Goal: Transaction & Acquisition: Purchase product/service

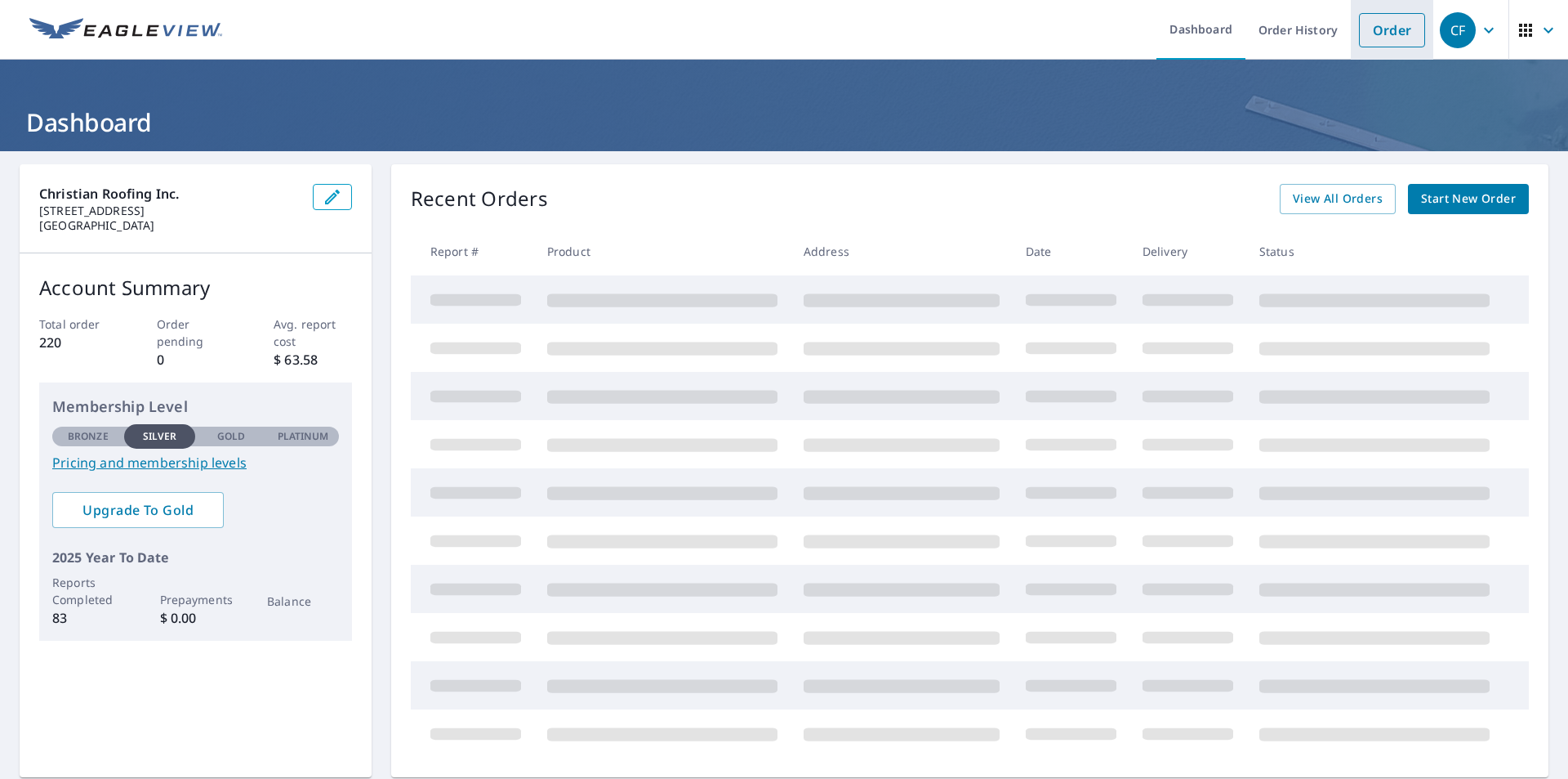
click at [1385, 38] on link "Order" at bounding box center [1391, 30] width 66 height 34
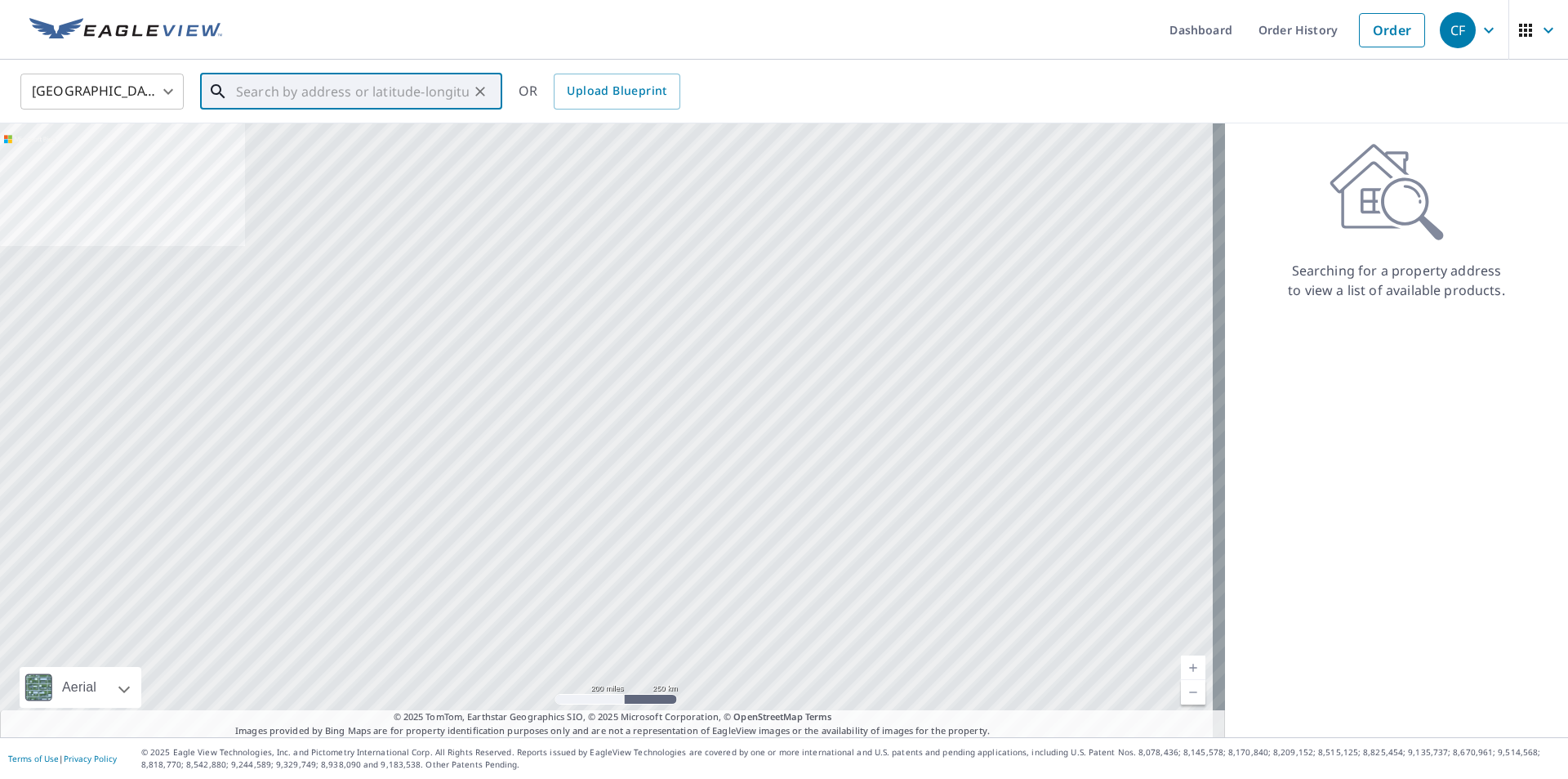
click at [277, 91] on input "text" at bounding box center [352, 91] width 233 height 46
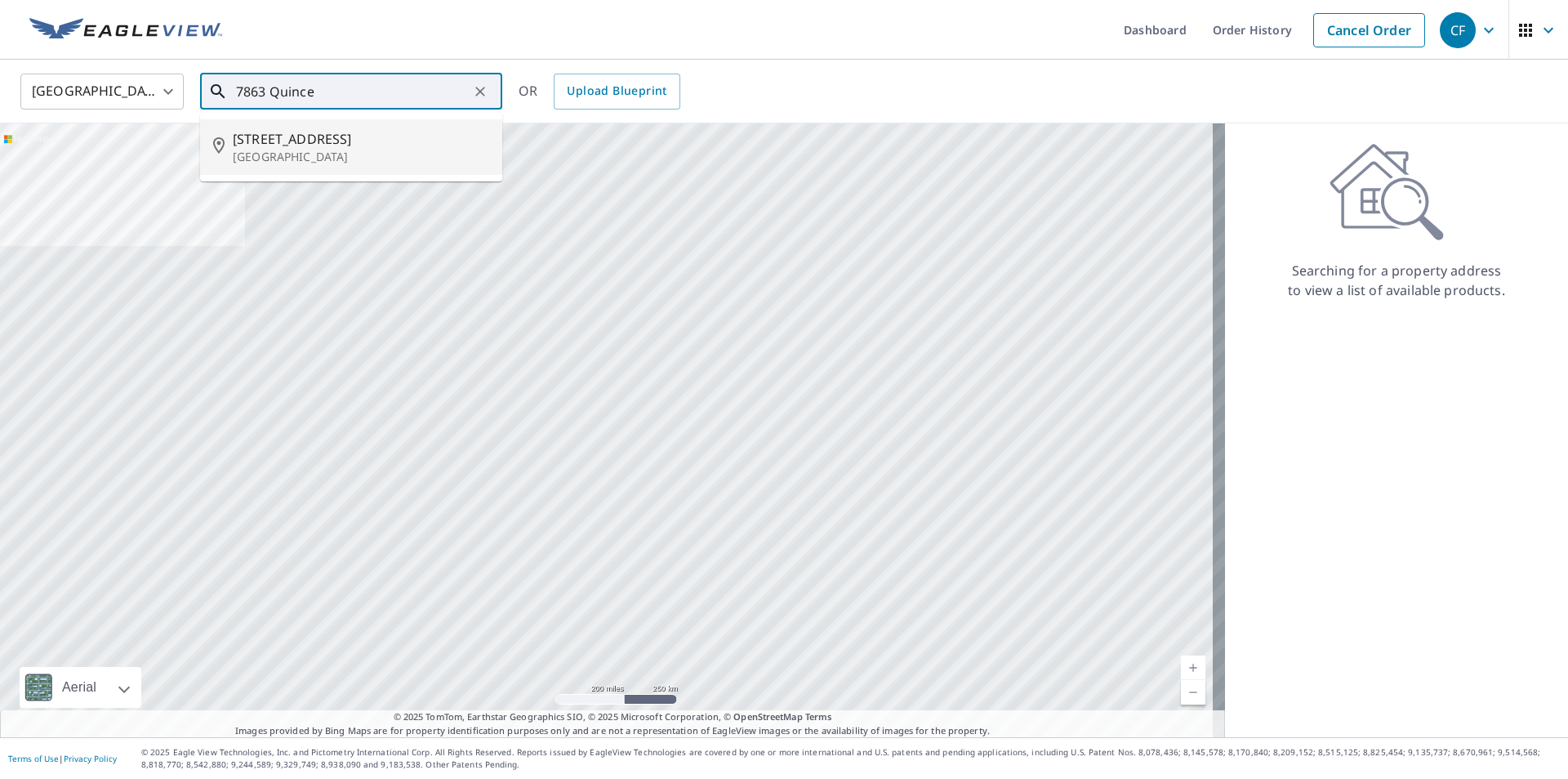
click at [309, 139] on span "[STREET_ADDRESS]" at bounding box center [360, 139] width 256 height 20
type input "[STREET_ADDRESS]"
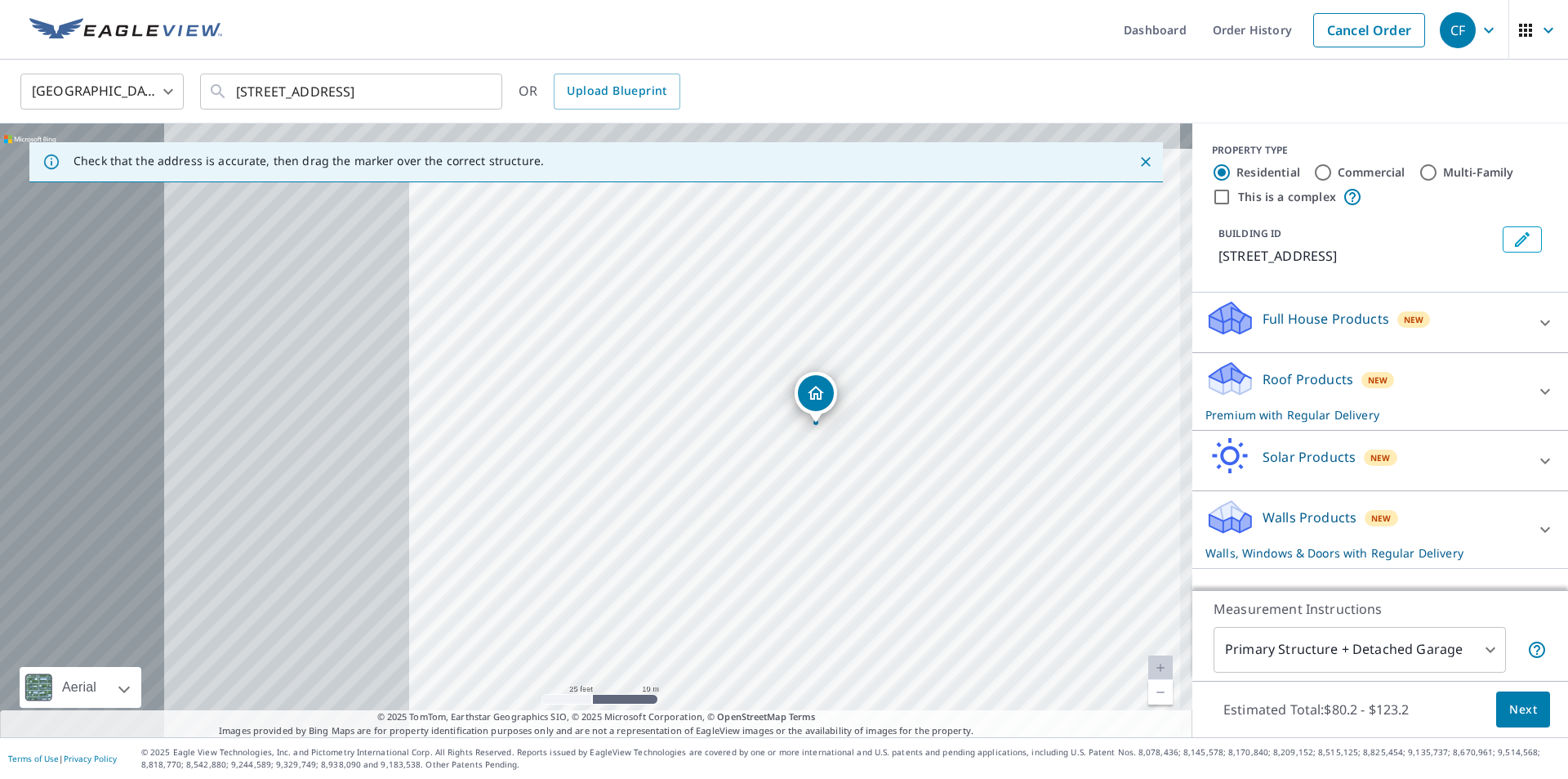
drag, startPoint x: 701, startPoint y: 664, endPoint x: 1071, endPoint y: 665, distance: 370.0
click at [1112, 678] on div "[STREET_ADDRESS]" at bounding box center [596, 429] width 1192 height 613
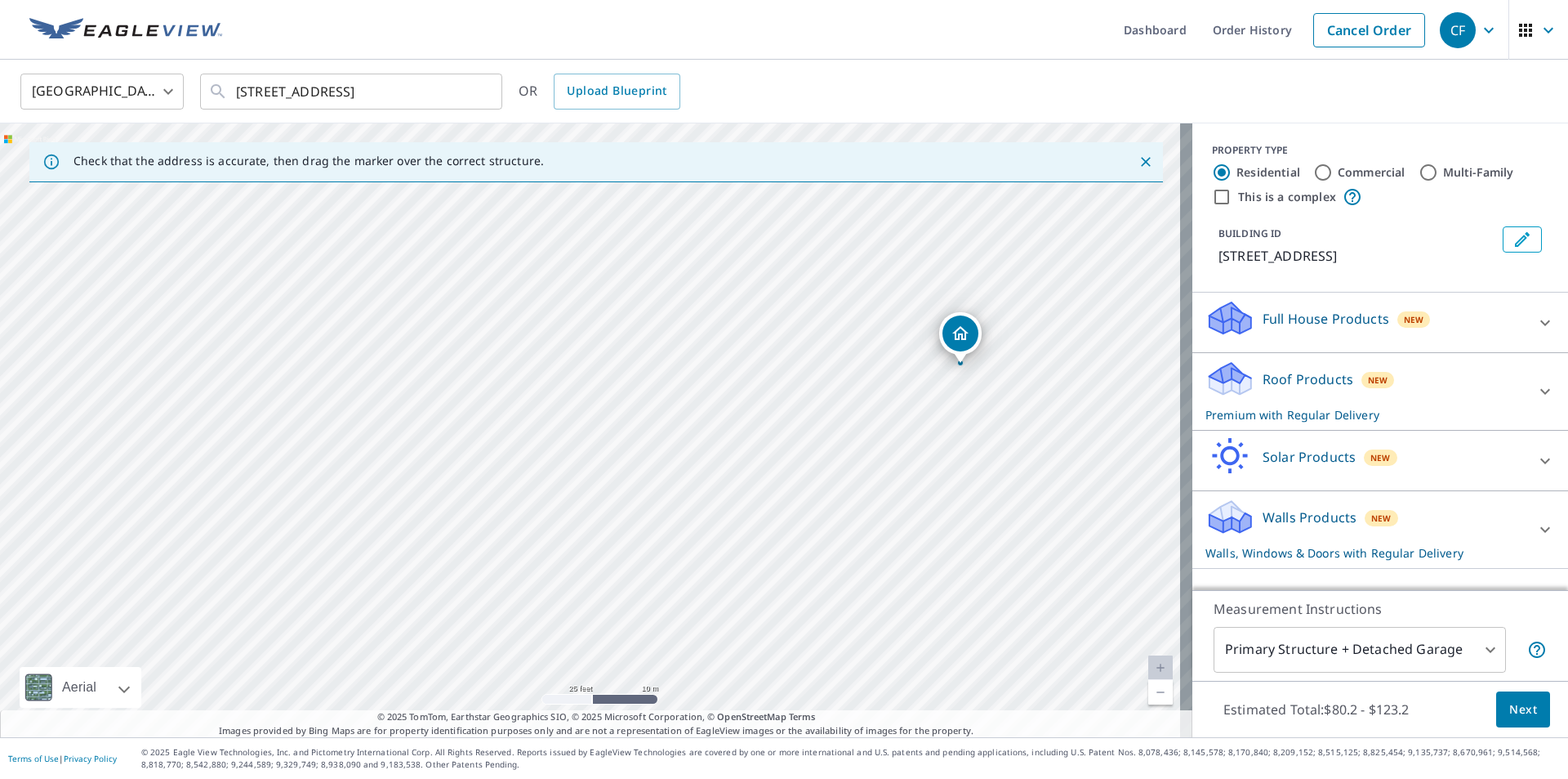
drag, startPoint x: 635, startPoint y: 534, endPoint x: 778, endPoint y: 487, distance: 150.5
click at [778, 487] on div "[STREET_ADDRESS]" at bounding box center [596, 429] width 1192 height 613
drag, startPoint x: 1000, startPoint y: 409, endPoint x: 789, endPoint y: 457, distance: 216.4
click at [789, 457] on div "[STREET_ADDRESS]" at bounding box center [596, 429] width 1192 height 613
click at [622, 481] on div "[STREET_ADDRESS]" at bounding box center [596, 429] width 1192 height 613
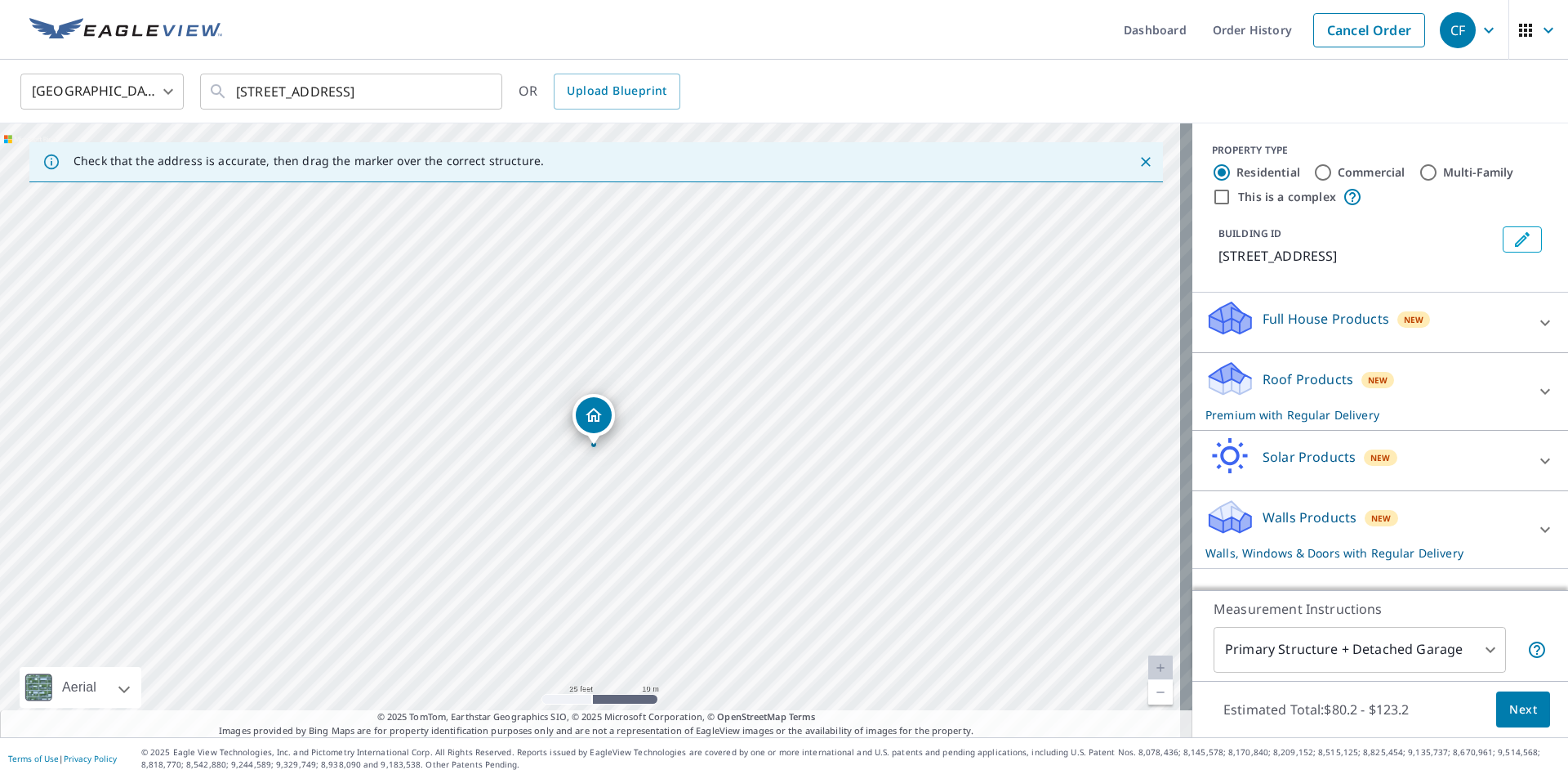
click at [1244, 523] on div "Walls Products New Walls, Windows & Doors with Regular Delivery" at bounding box center [1365, 529] width 320 height 63
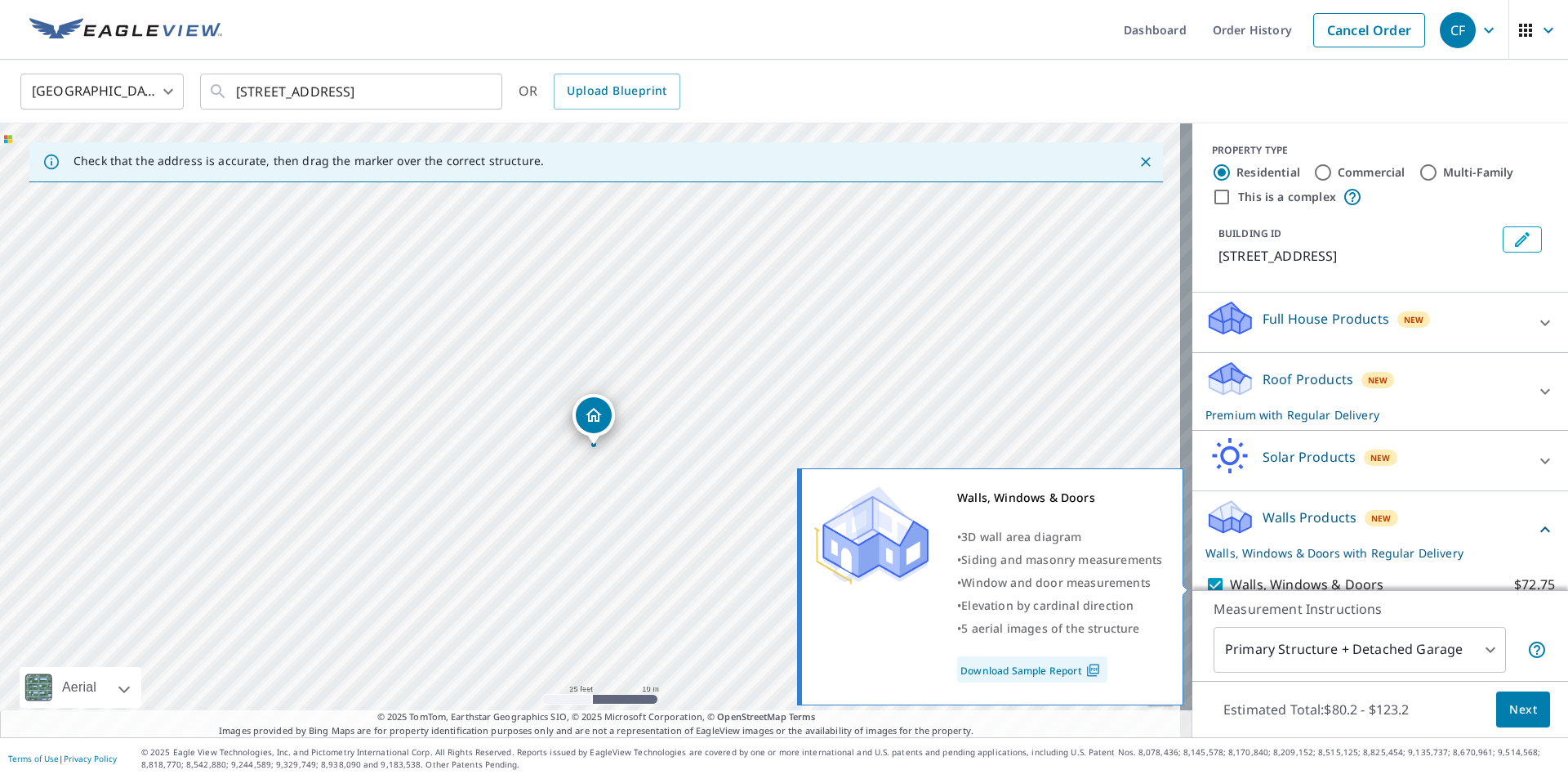
click at [1205, 588] on input "Walls, Windows & Doors $72.75" at bounding box center [1217, 585] width 24 height 20
checkbox input "false"
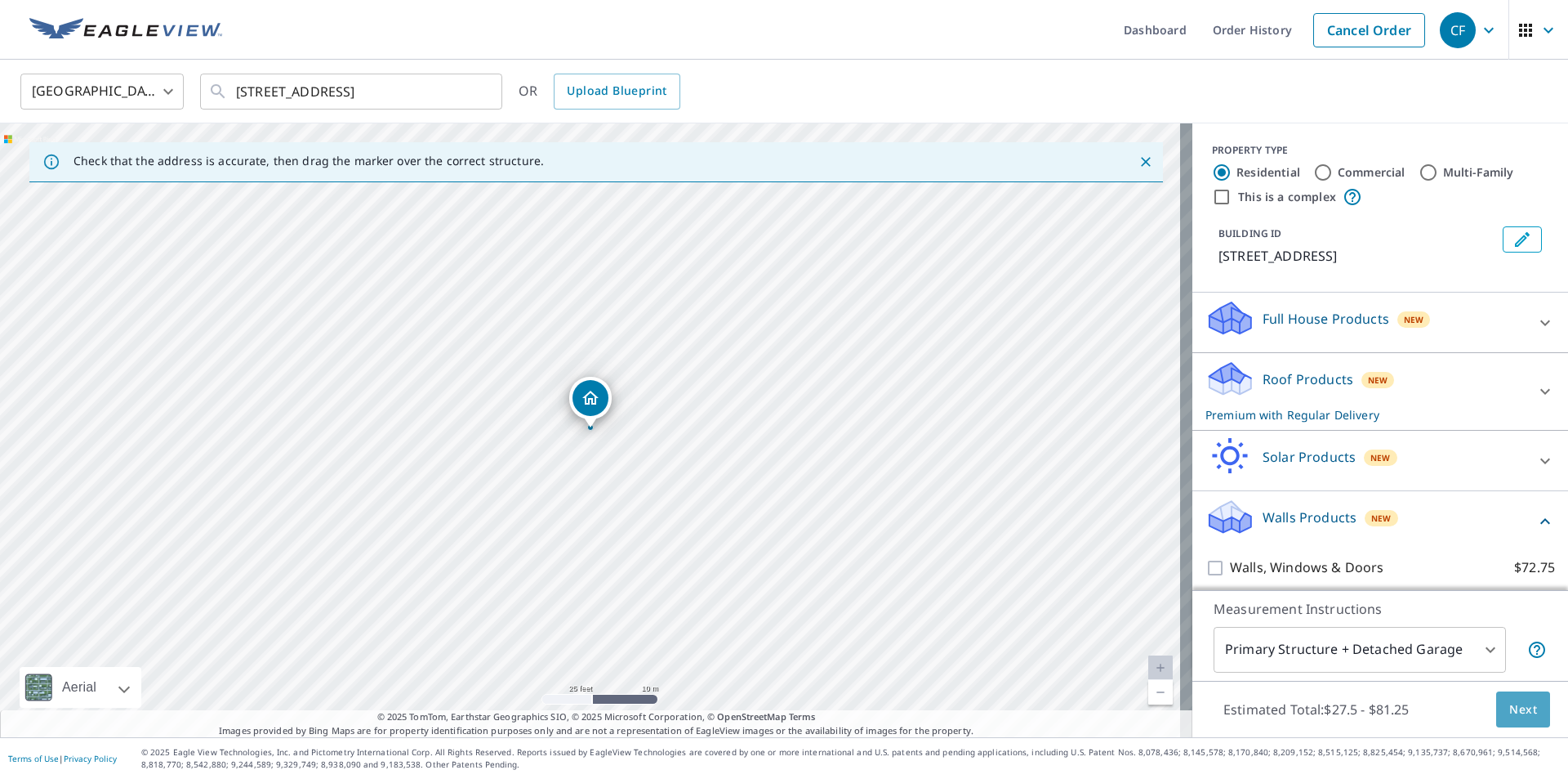
click at [1513, 704] on span "Next" at bounding box center [1523, 709] width 28 height 21
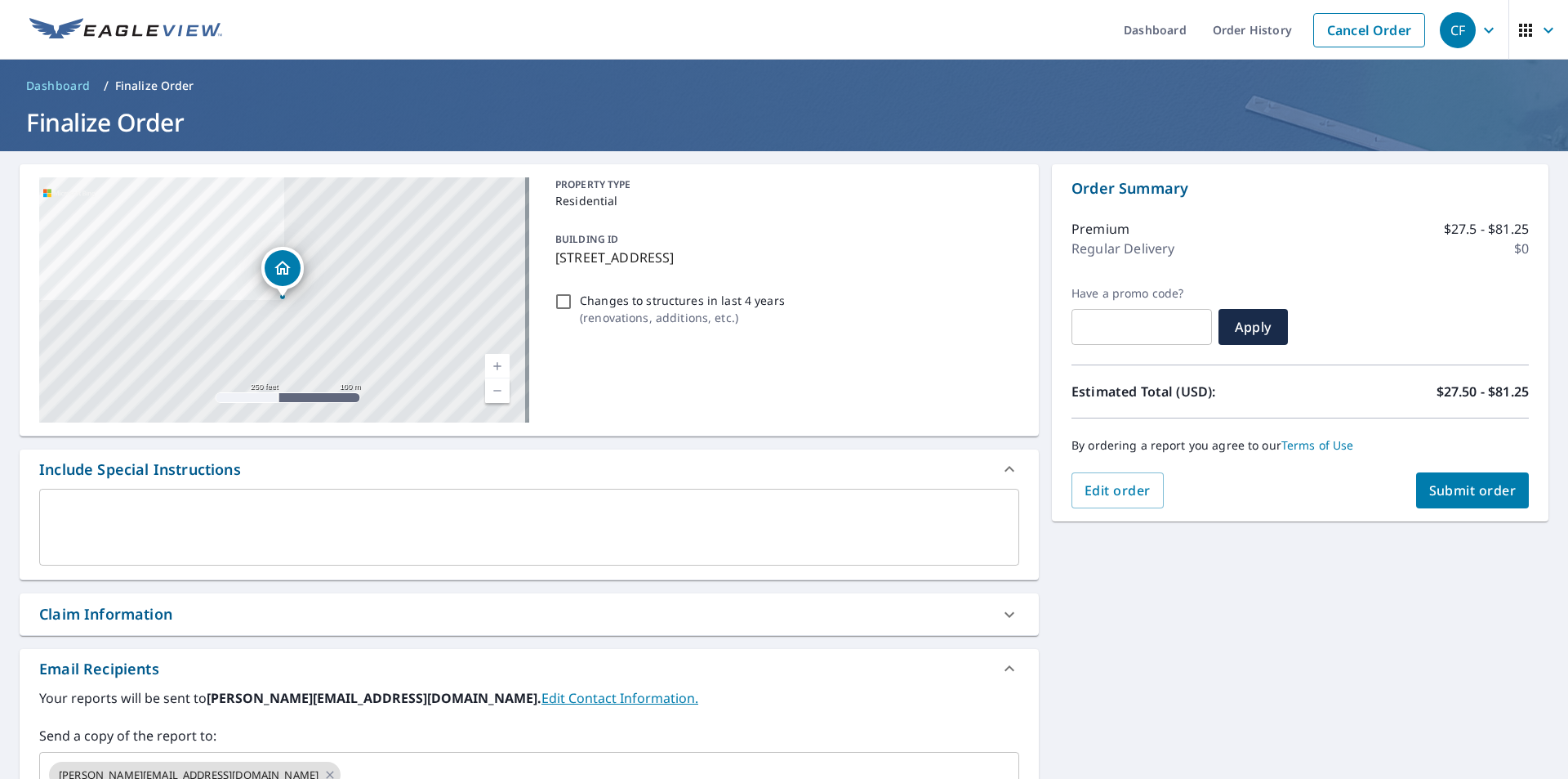
click at [1445, 486] on span "Submit order" at bounding box center [1473, 490] width 88 height 18
checkbox input "true"
